Goal: Find specific page/section: Find specific page/section

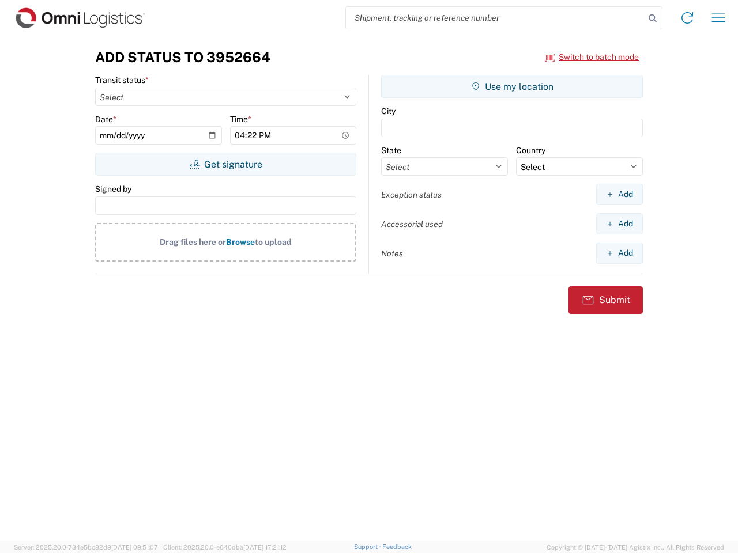
click at [495, 18] on input "search" at bounding box center [495, 18] width 299 height 22
click at [652, 18] on icon at bounding box center [652, 18] width 16 height 16
click at [687, 18] on icon at bounding box center [687, 18] width 18 height 18
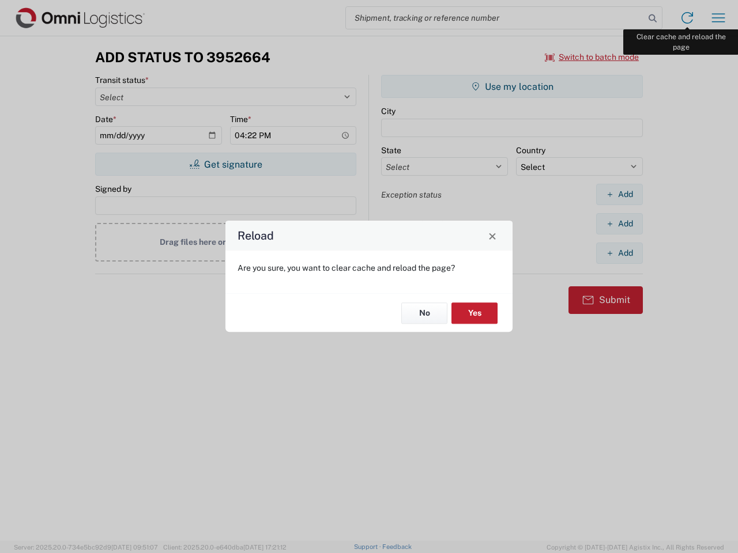
click at [718, 18] on div "Reload Are you sure, you want to clear cache and reload the page? No Yes" at bounding box center [369, 276] width 738 height 553
click at [592, 57] on div "Reload Are you sure, you want to clear cache and reload the page? No Yes" at bounding box center [369, 276] width 738 height 553
click at [225, 164] on div "Reload Are you sure, you want to clear cache and reload the page? No Yes" at bounding box center [369, 276] width 738 height 553
click at [512, 86] on div "Reload Are you sure, you want to clear cache and reload the page? No Yes" at bounding box center [369, 276] width 738 height 553
click at [619, 194] on div "Reload Are you sure, you want to clear cache and reload the page? No Yes" at bounding box center [369, 276] width 738 height 553
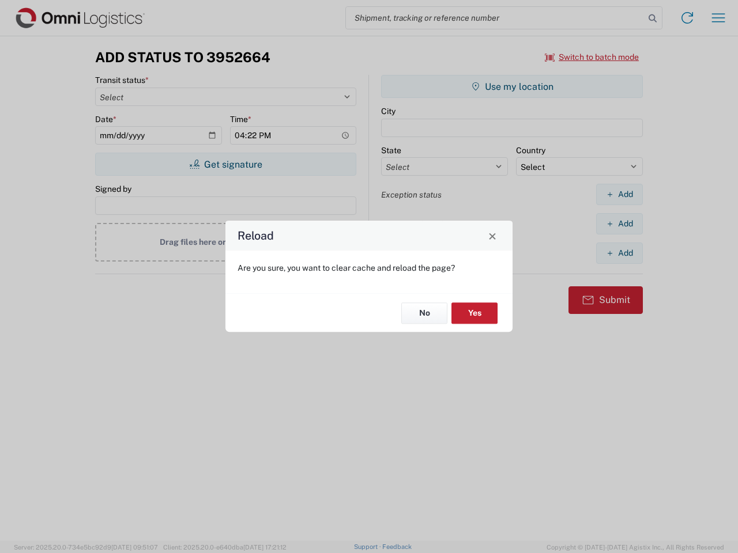
click at [619, 224] on div "Reload Are you sure, you want to clear cache and reload the page? No Yes" at bounding box center [369, 276] width 738 height 553
click at [619, 253] on div "Reload Are you sure, you want to clear cache and reload the page? No Yes" at bounding box center [369, 276] width 738 height 553
